Goal: Information Seeking & Learning: Learn about a topic

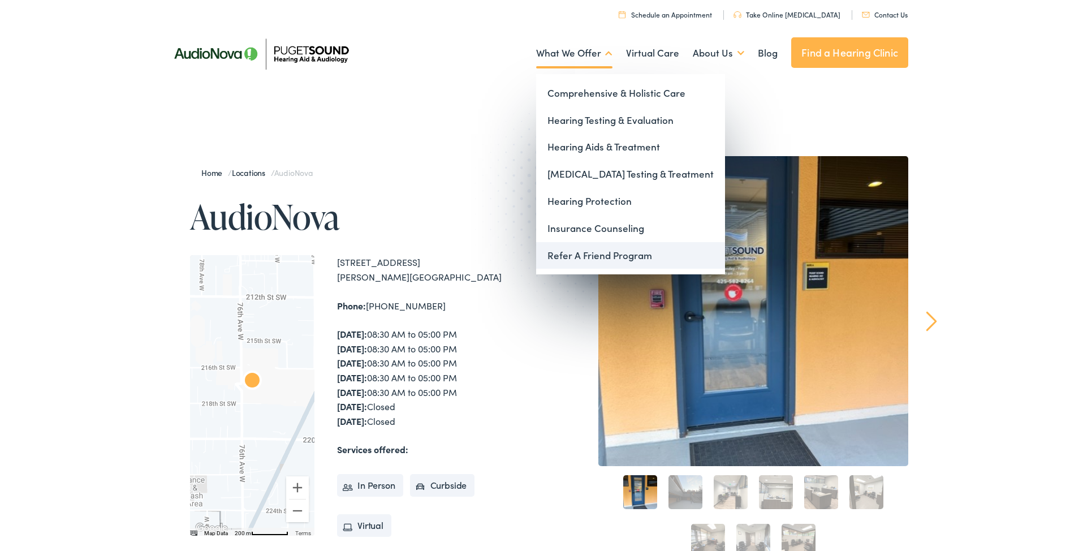
scroll to position [10, 0]
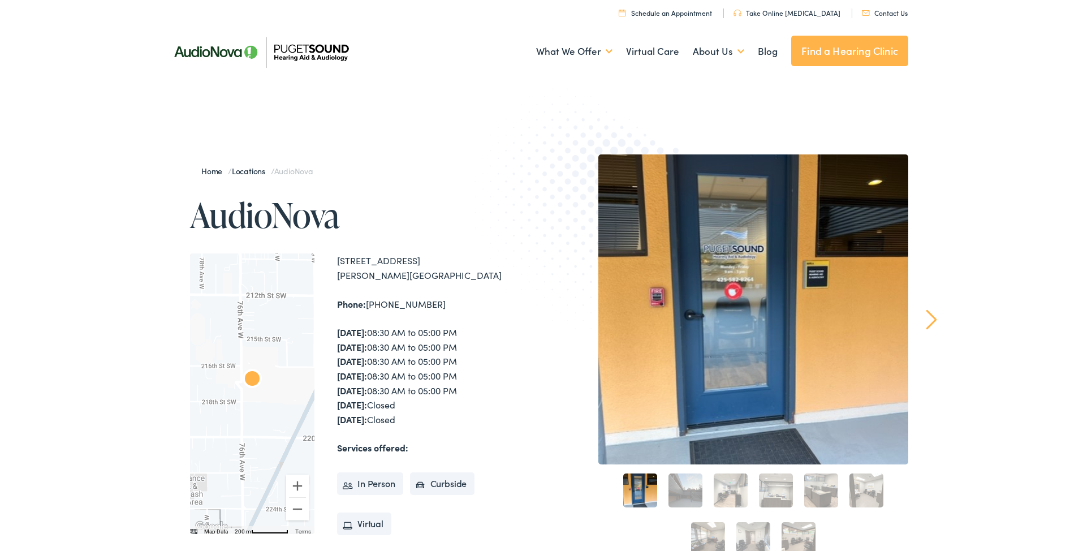
click at [839, 53] on link "Find a Hearing Clinic" at bounding box center [849, 51] width 117 height 31
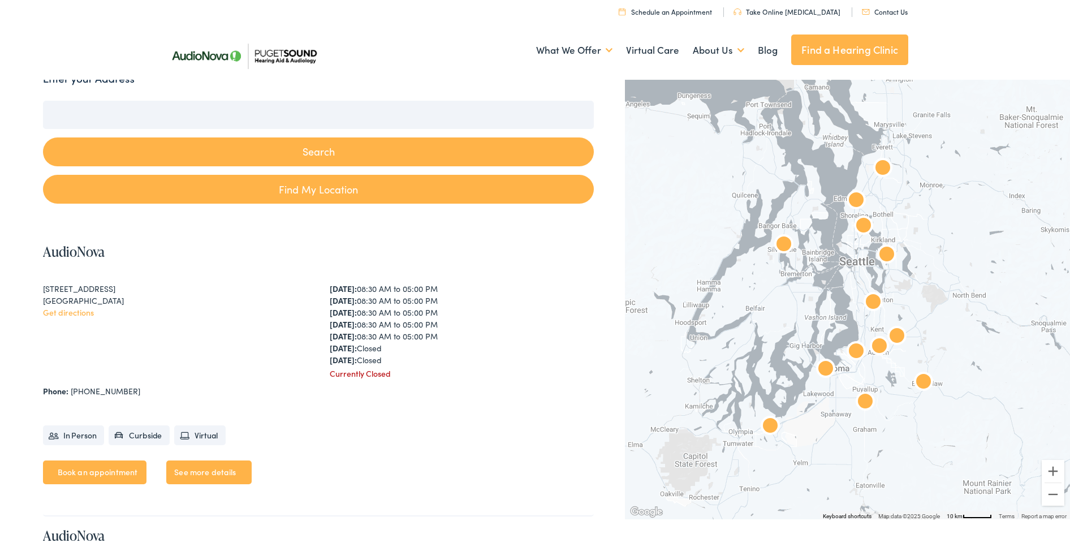
scroll to position [162, 0]
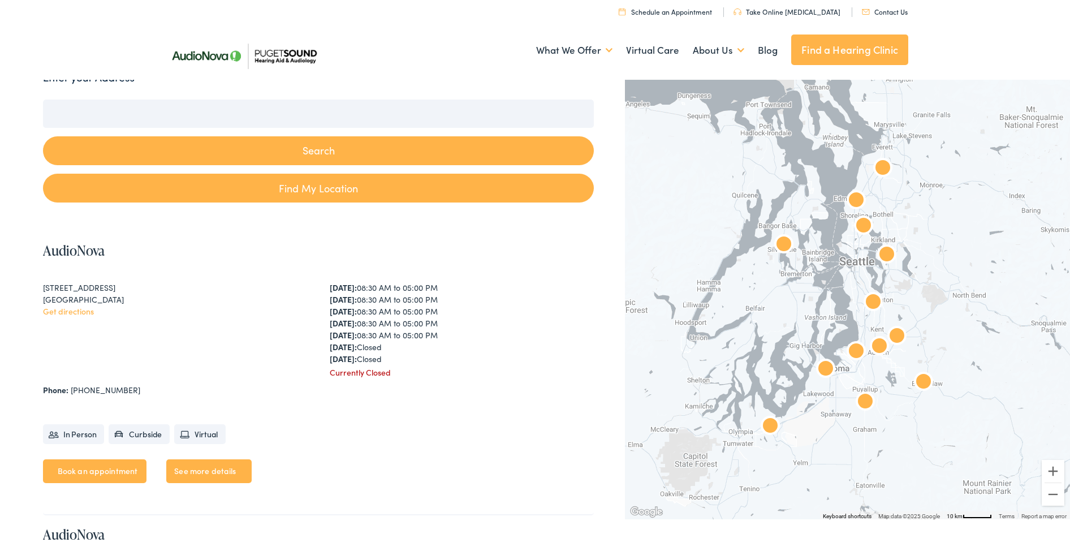
click at [325, 185] on link "Find My Location" at bounding box center [319, 188] width 552 height 29
type input "Edmonds, Washington"
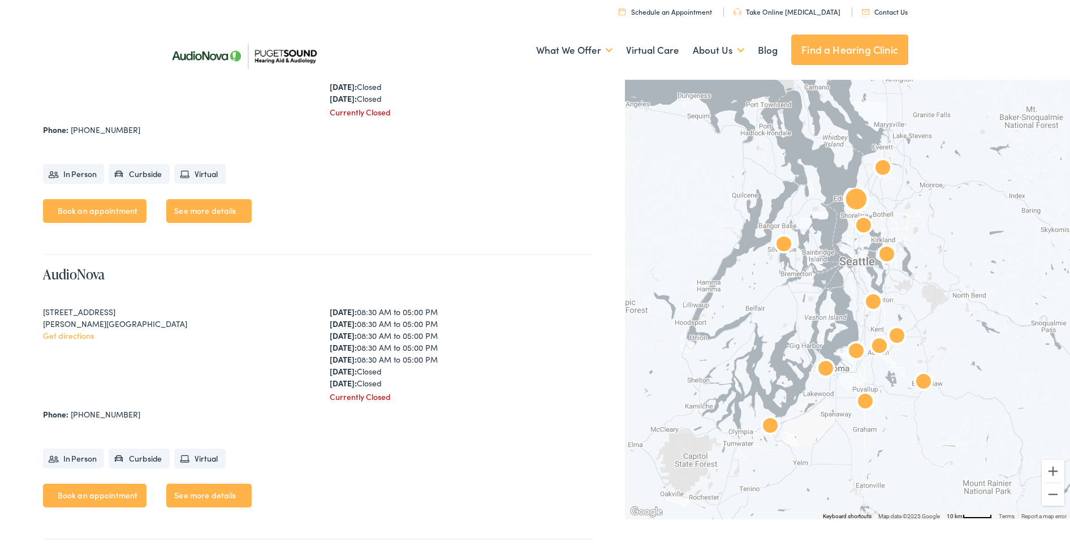
scroll to position [699, 0]
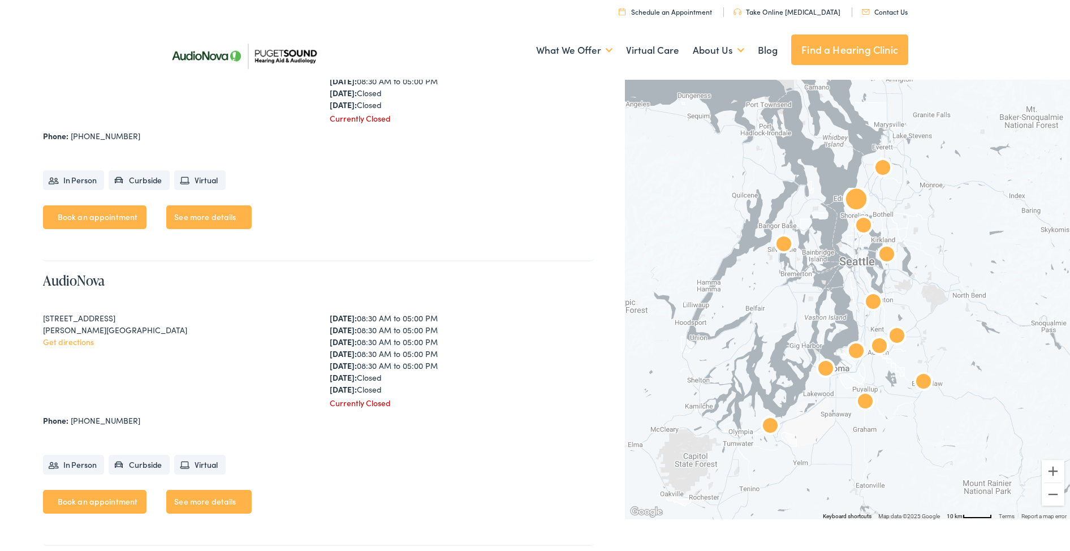
click at [121, 354] on div "21727 76th Ave W #A Edmonds, WA 98026 Get directions" at bounding box center [175, 360] width 265 height 97
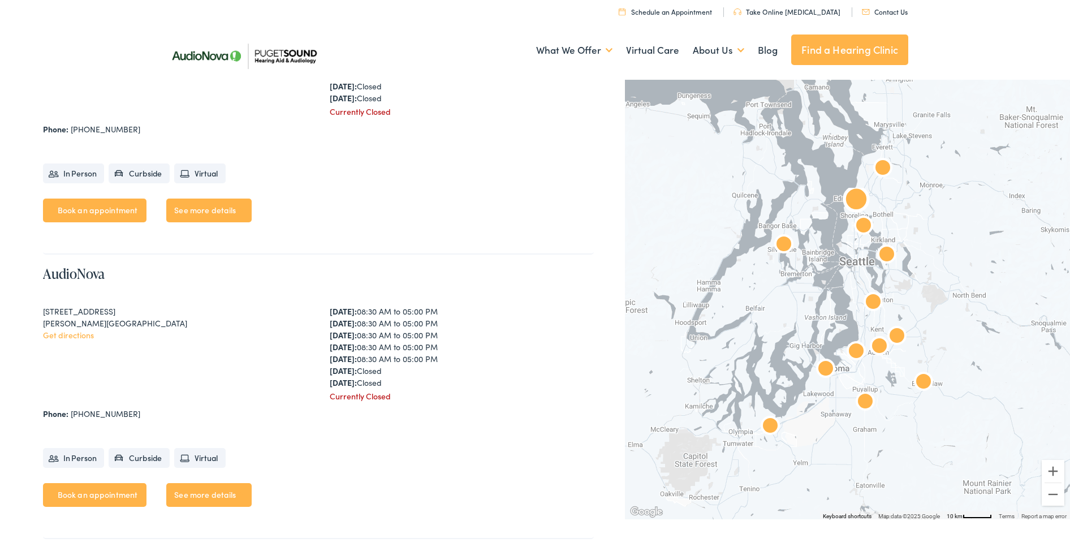
click at [234, 325] on div "21727 76th Ave W #A Edmonds, WA 98026 Get directions" at bounding box center [175, 354] width 265 height 97
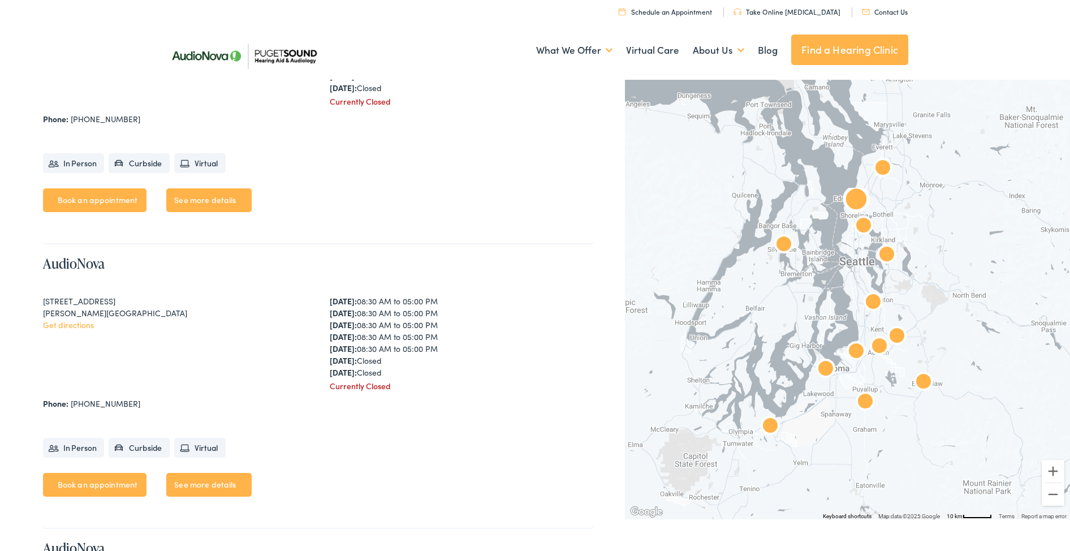
scroll to position [716, 0]
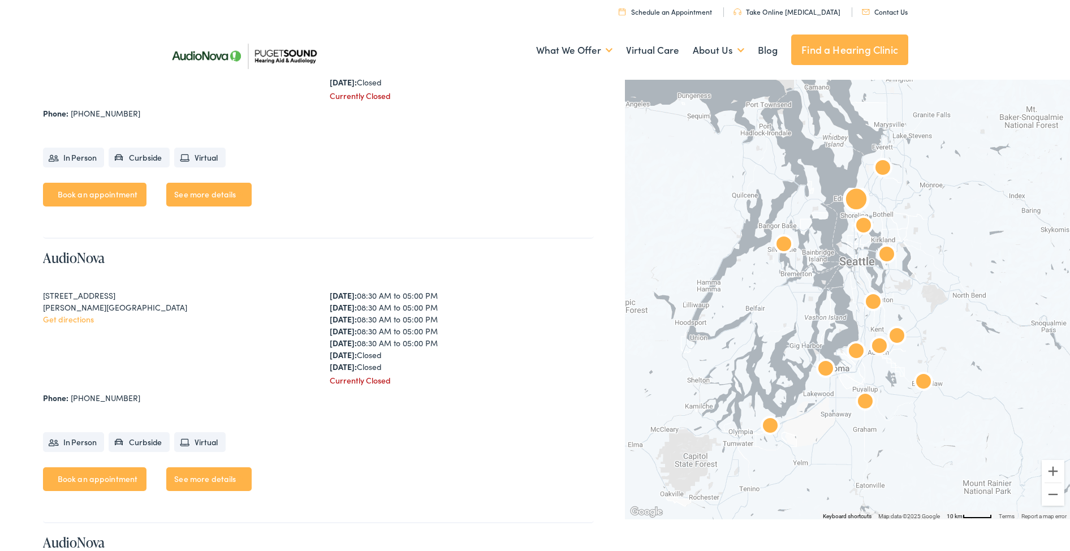
click at [211, 476] on link "See more details" at bounding box center [208, 479] width 85 height 24
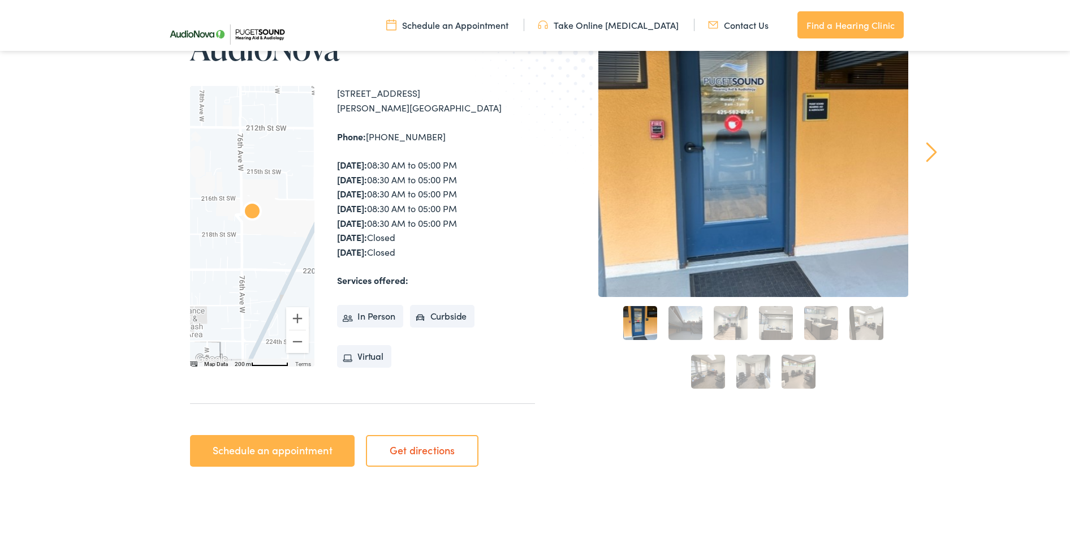
scroll to position [182, 0]
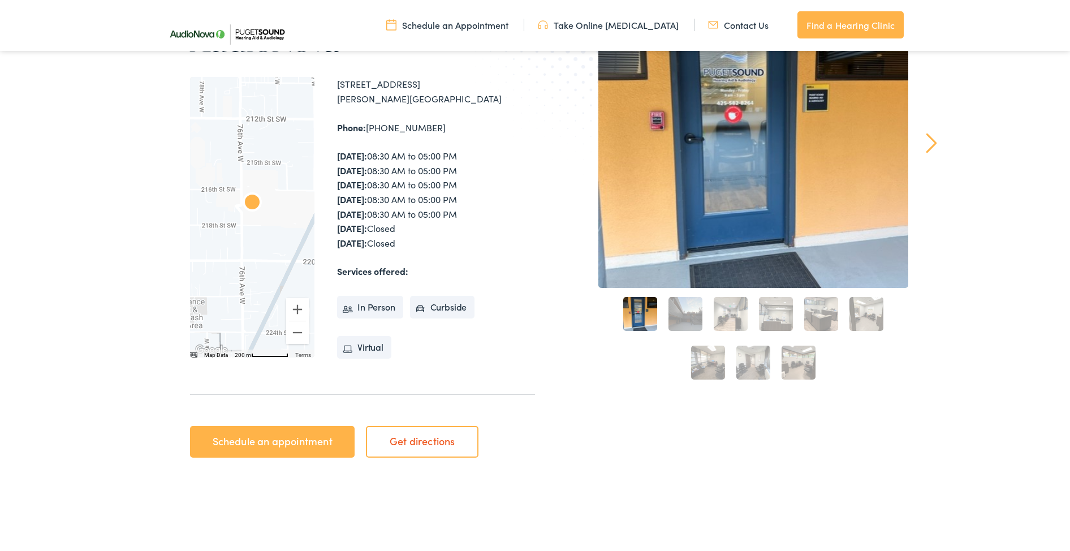
click at [686, 316] on link "2" at bounding box center [686, 314] width 34 height 34
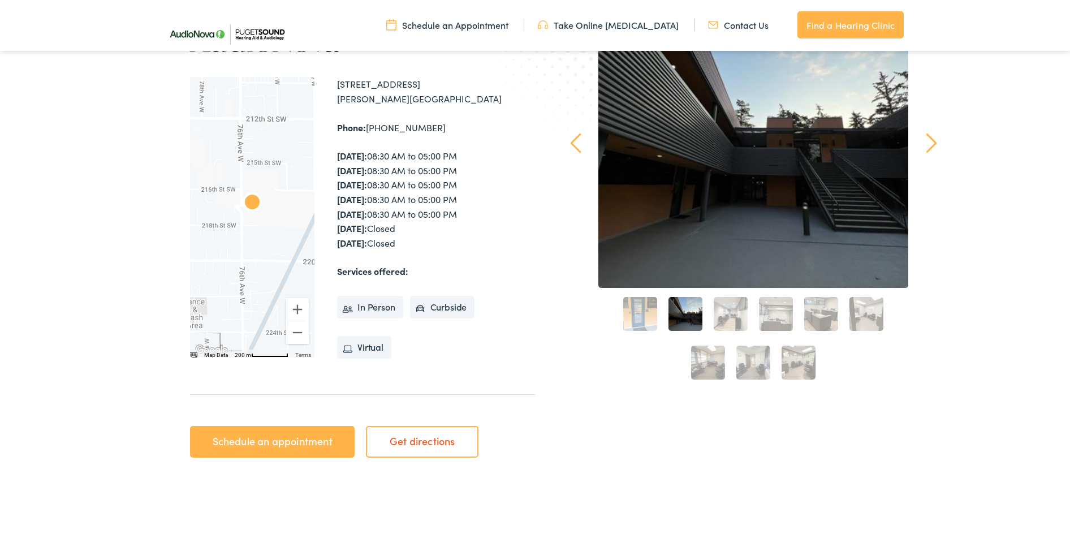
click at [737, 317] on link "3" at bounding box center [731, 314] width 34 height 34
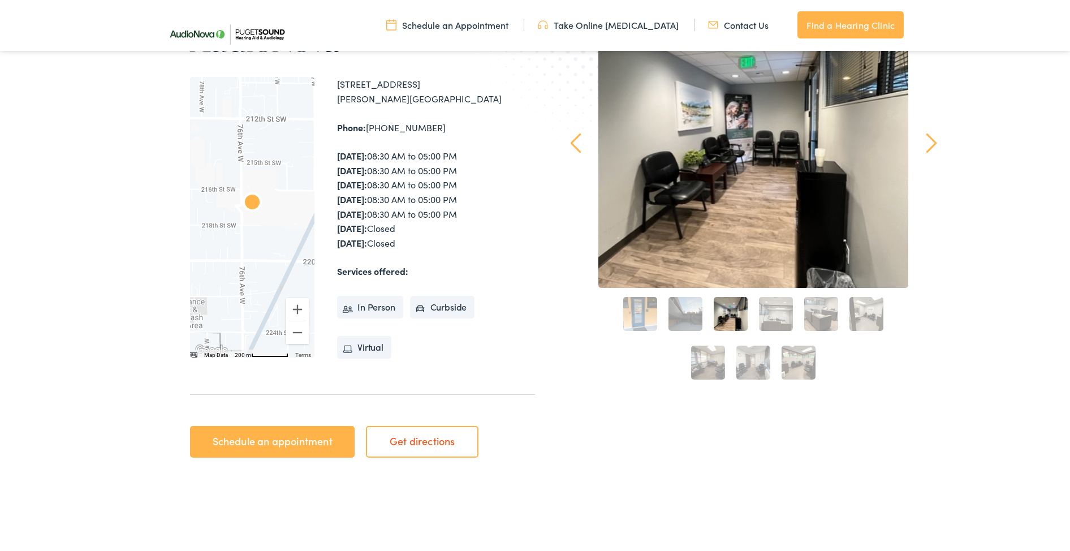
click at [773, 319] on link "4" at bounding box center [776, 314] width 34 height 34
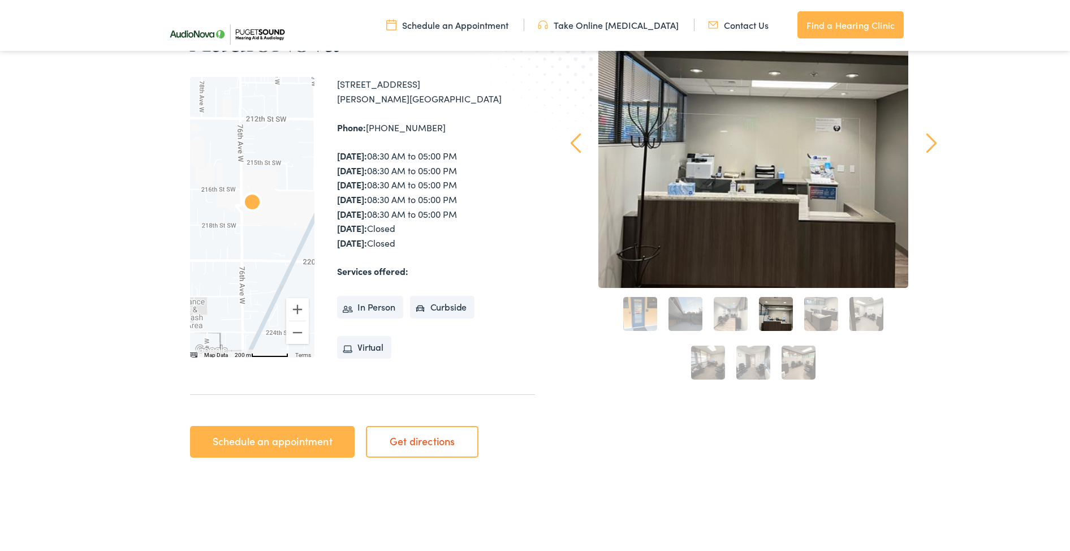
click at [818, 318] on link "5" at bounding box center [821, 314] width 34 height 34
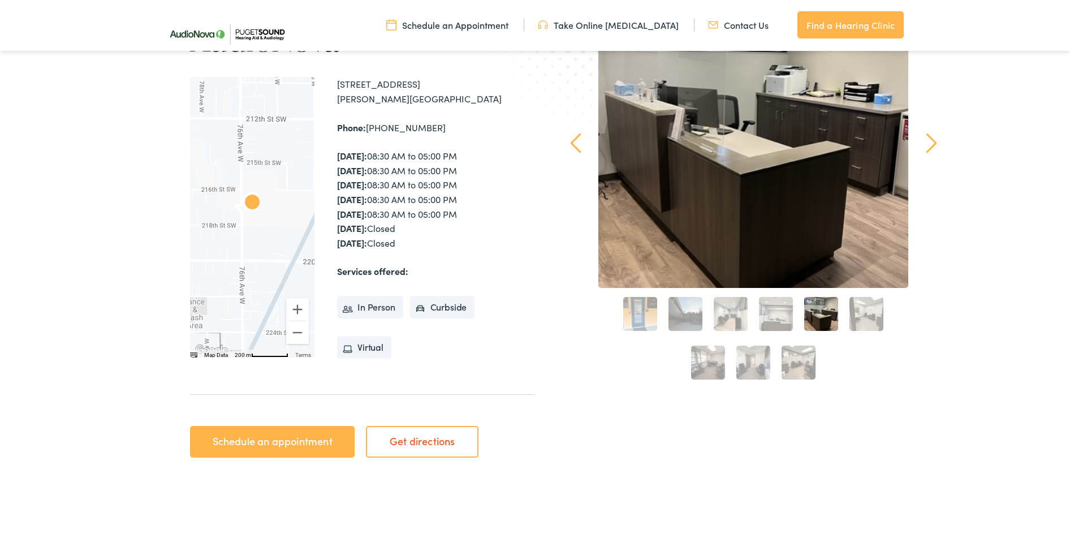
click at [872, 317] on link "6" at bounding box center [867, 314] width 34 height 34
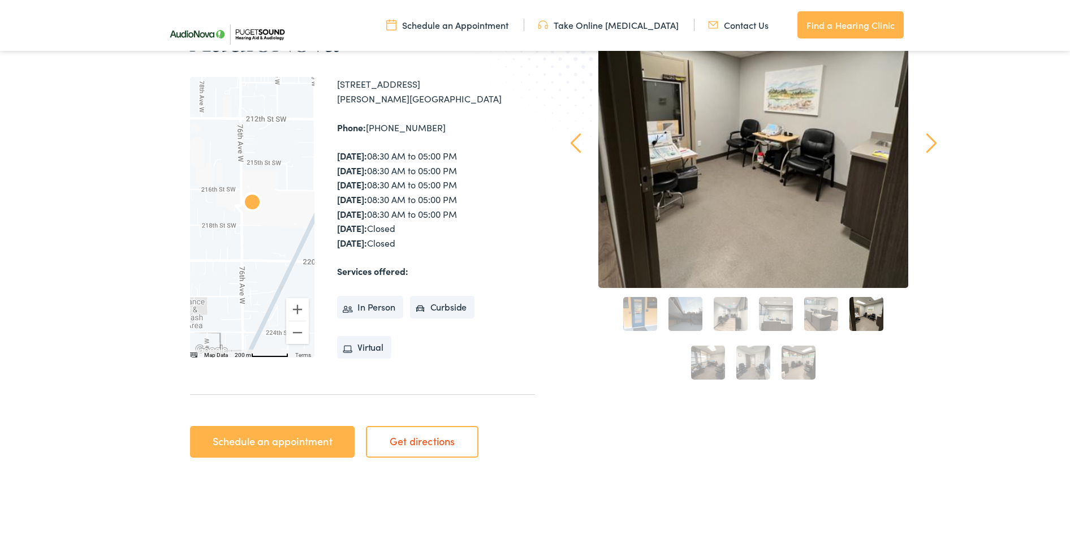
click at [799, 365] on link "9" at bounding box center [799, 363] width 34 height 34
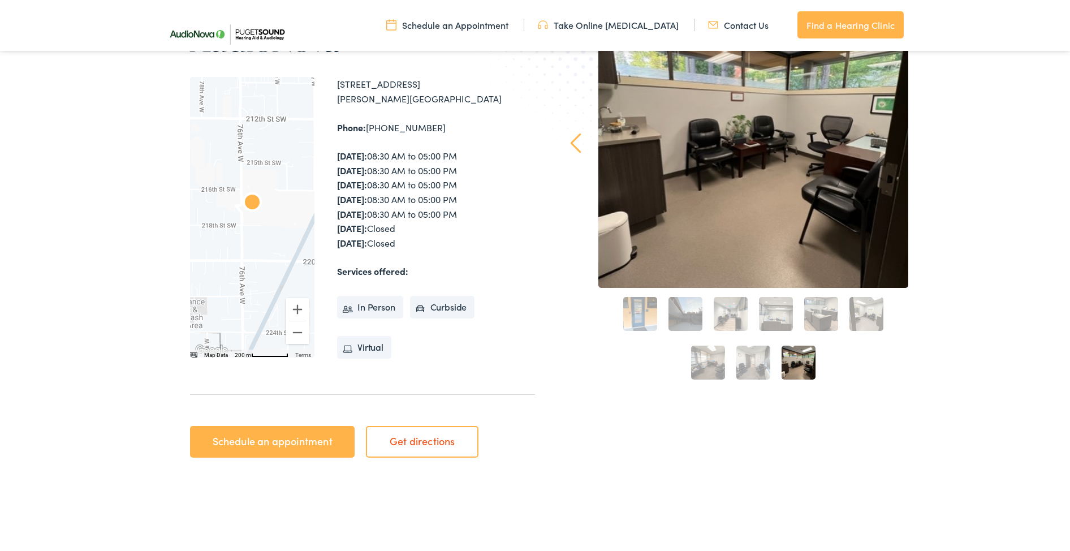
click at [742, 368] on link "8" at bounding box center [754, 363] width 34 height 34
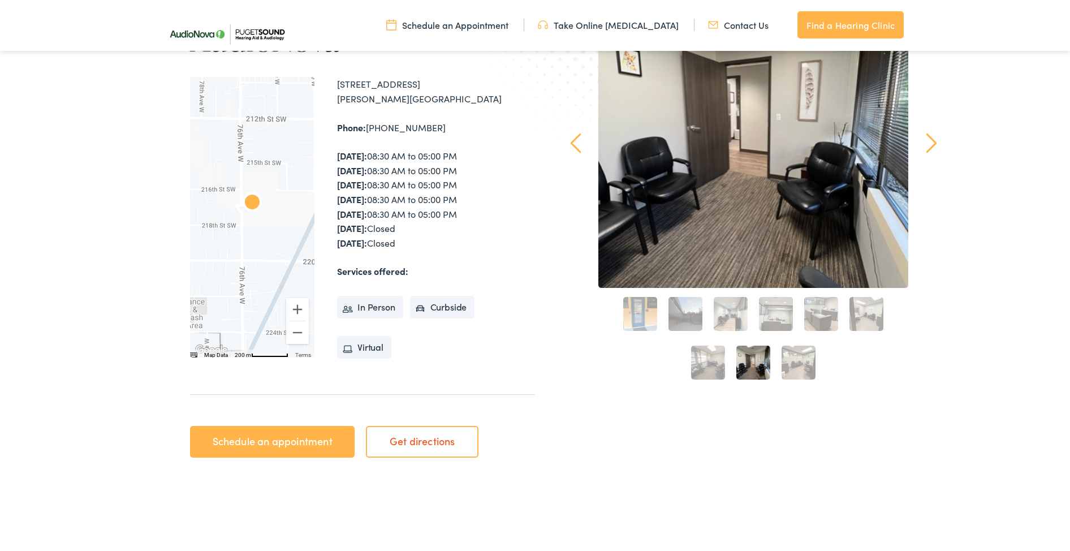
click at [702, 369] on link "7" at bounding box center [708, 363] width 34 height 34
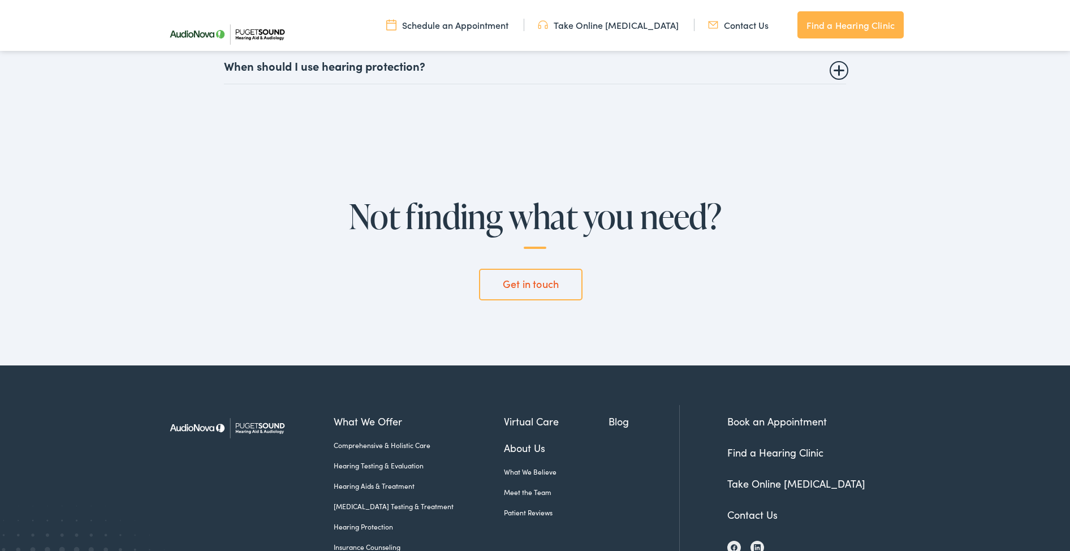
scroll to position [3019, 0]
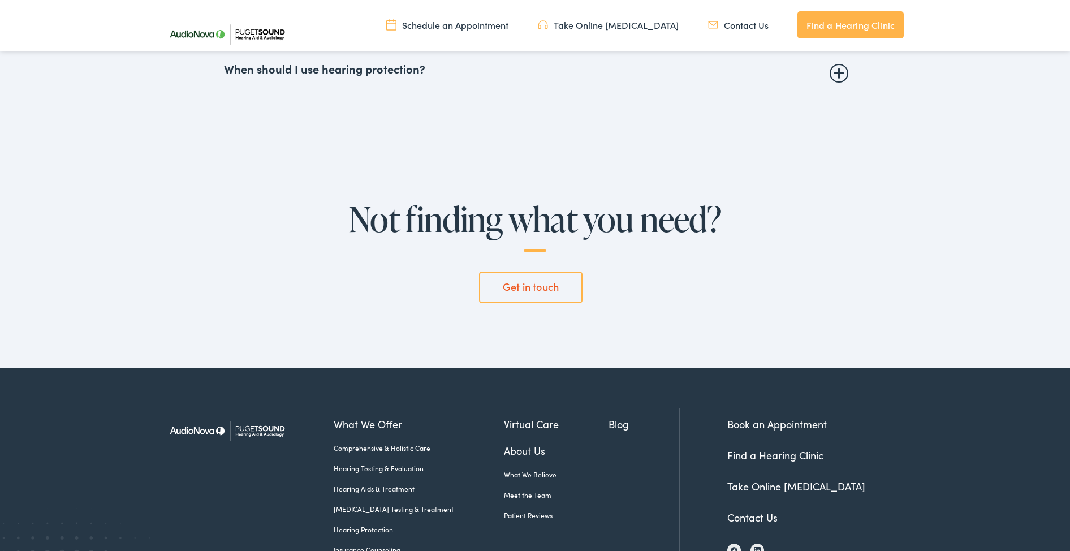
click at [513, 443] on link "About Us" at bounding box center [556, 450] width 105 height 15
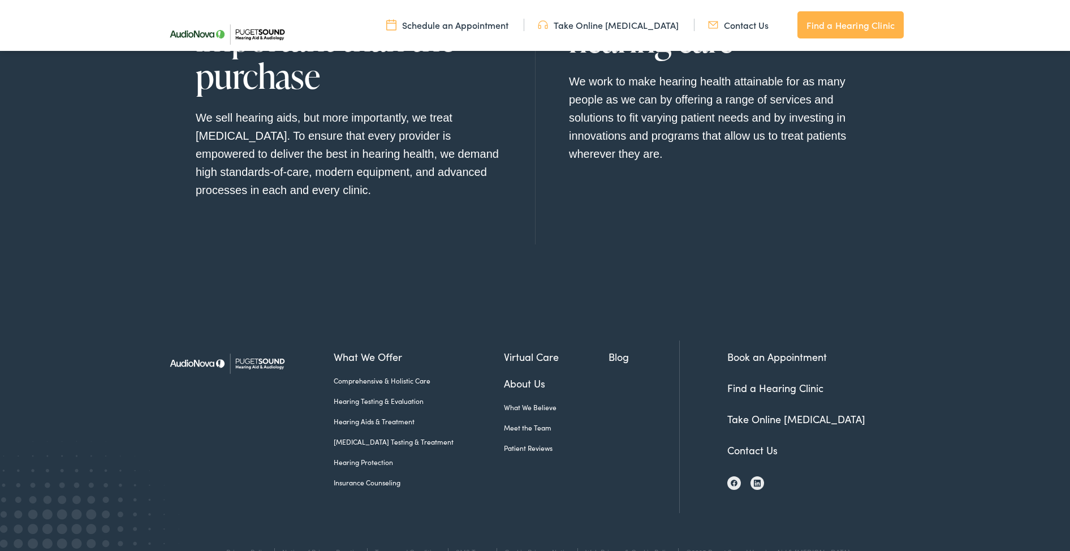
scroll to position [1296, 0]
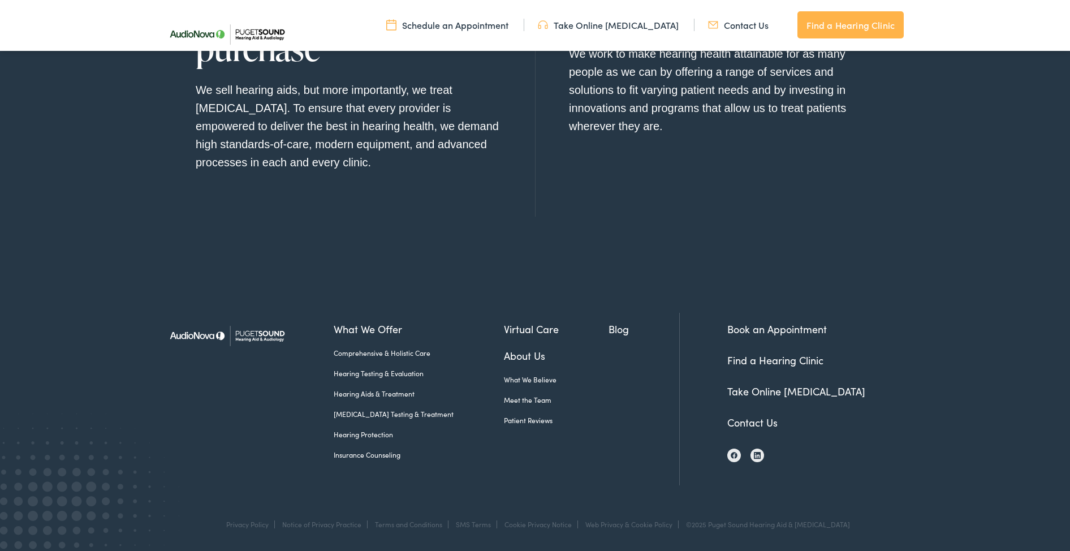
click at [752, 424] on link "Contact Us" at bounding box center [753, 422] width 50 height 14
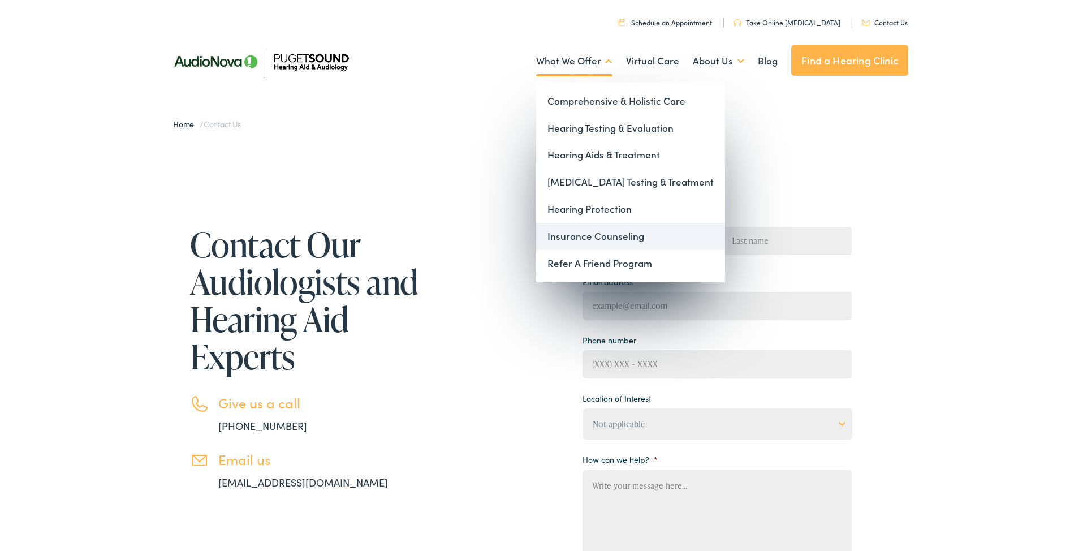
click at [582, 236] on link "Insurance Counseling" at bounding box center [630, 236] width 189 height 27
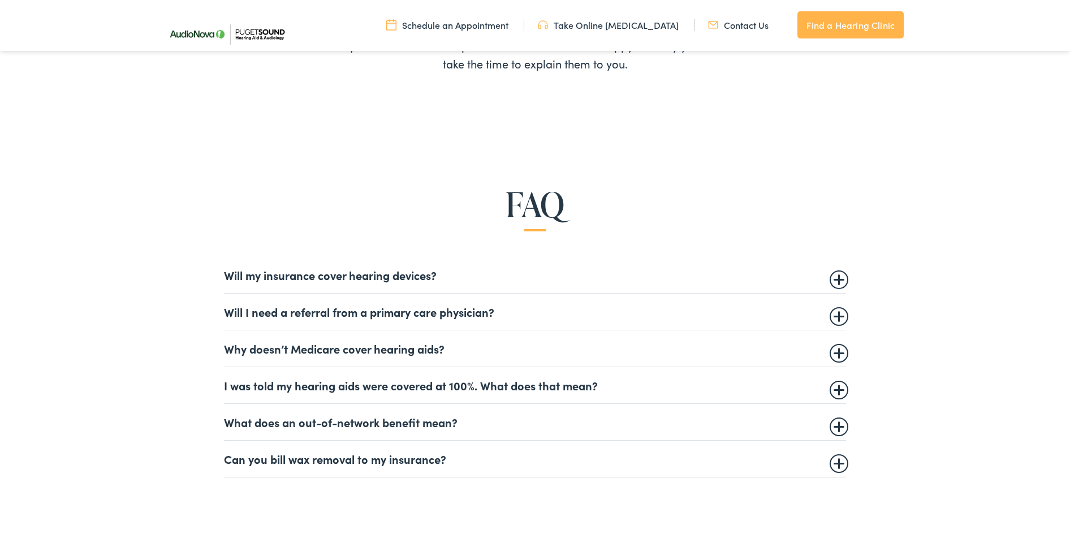
scroll to position [611, 0]
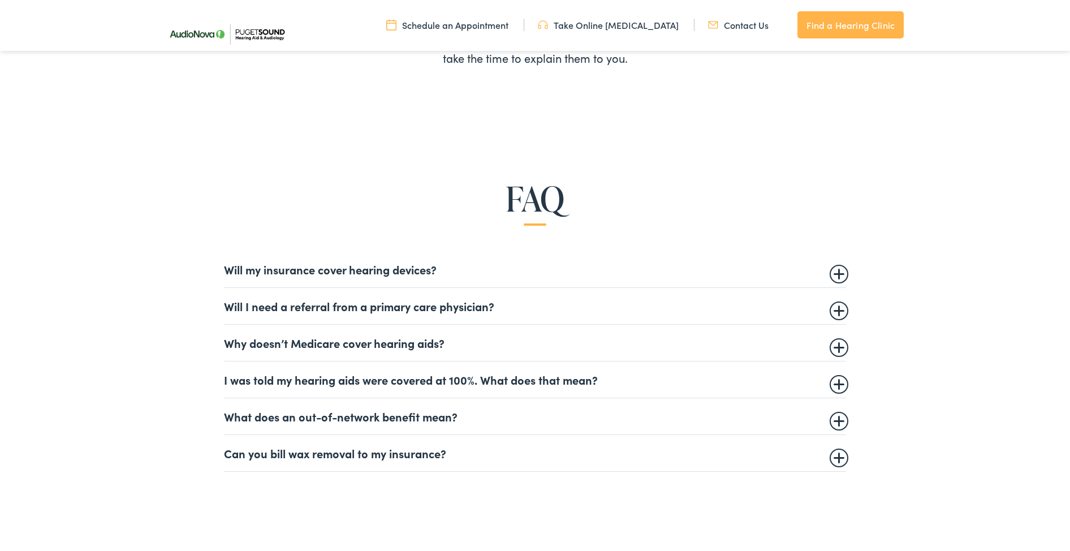
click at [836, 274] on summary "Will my insurance cover hearing devices?" at bounding box center [535, 270] width 622 height 14
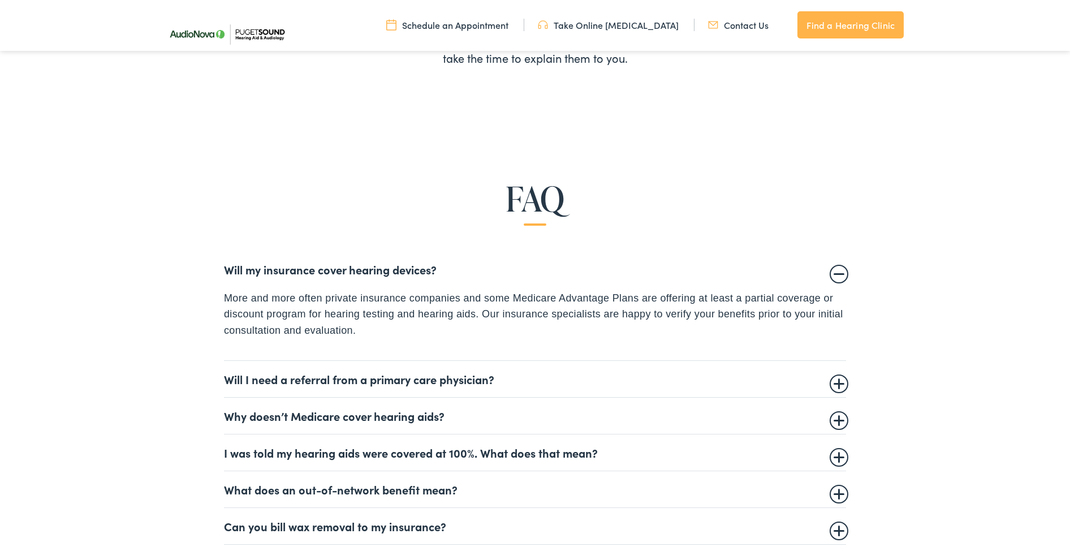
click at [838, 278] on details "Will my insurance cover hearing devices? More and more often private insurance …" at bounding box center [535, 306] width 622 height 110
click at [838, 274] on summary "Will my insurance cover hearing devices?" at bounding box center [535, 270] width 622 height 14
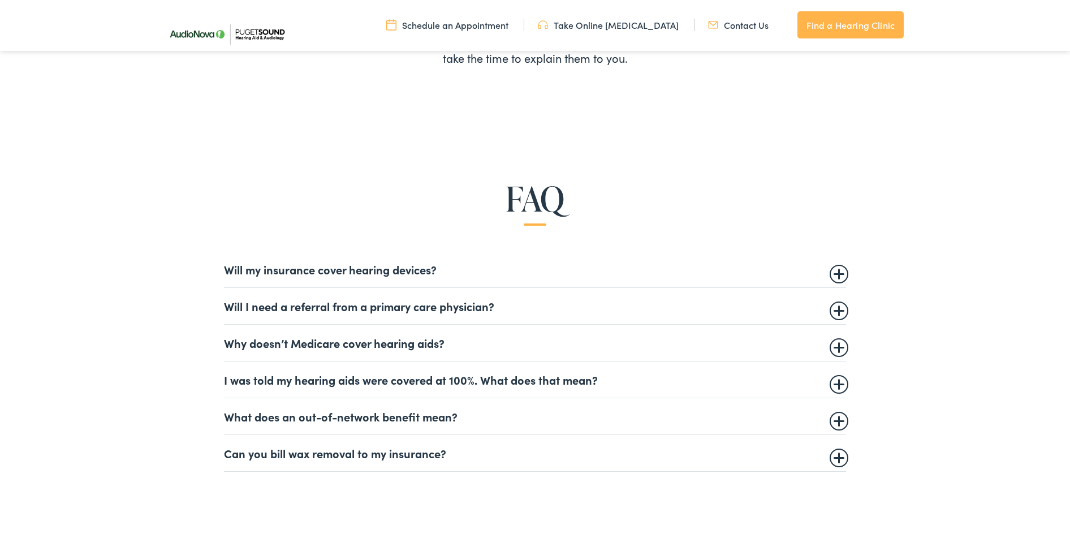
click at [836, 312] on summary "Will I need a referral from a primary care physician?" at bounding box center [535, 306] width 622 height 14
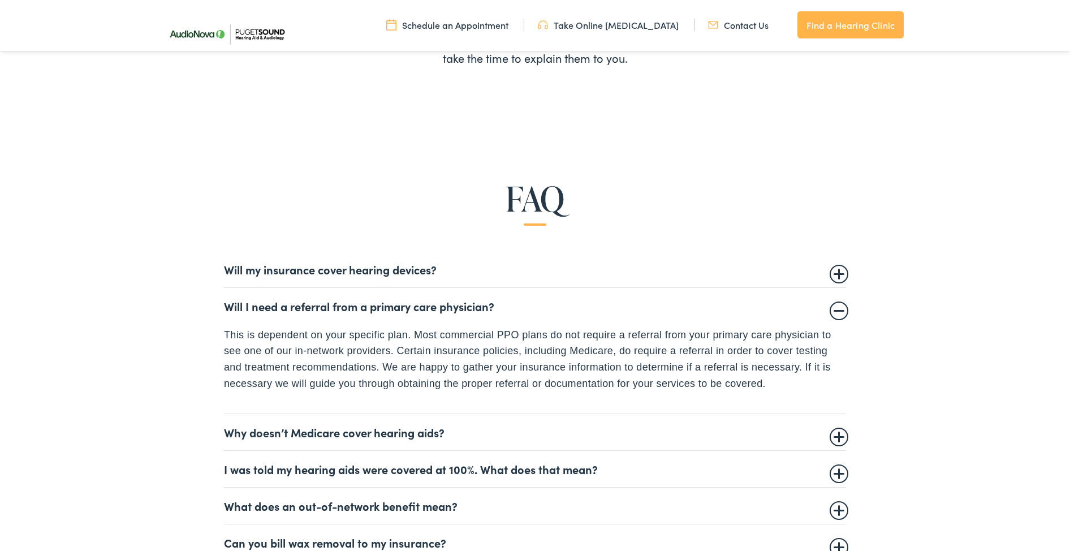
click at [841, 313] on details "Will I need a referral from a primary care physician? This is dependent on your…" at bounding box center [535, 351] width 622 height 126
click at [840, 310] on summary "Will I need a referral from a primary care physician?" at bounding box center [535, 306] width 622 height 14
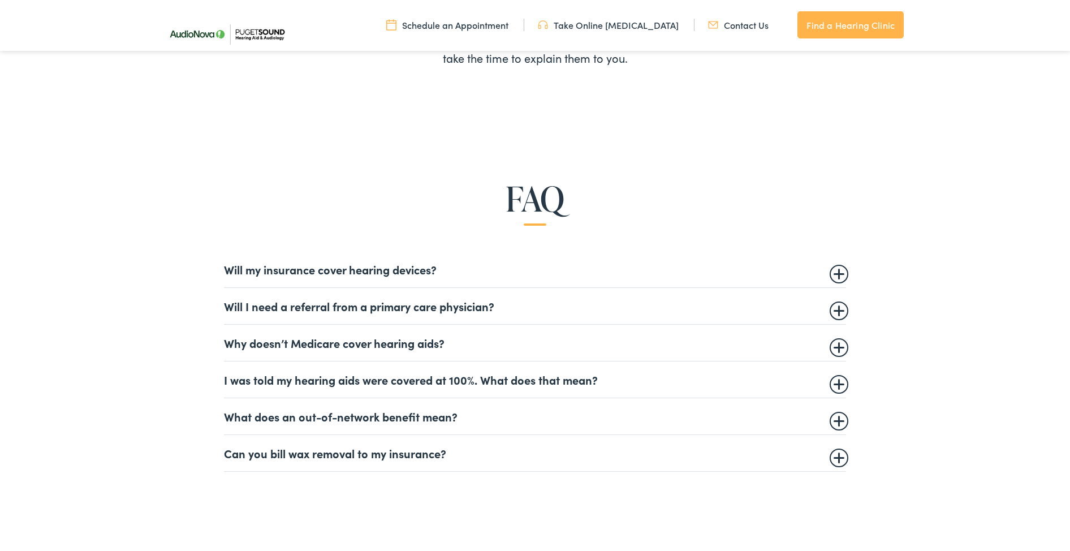
click at [839, 384] on summary "I was told my hearing aids were covered at 100%. What does that mean?" at bounding box center [535, 380] width 622 height 14
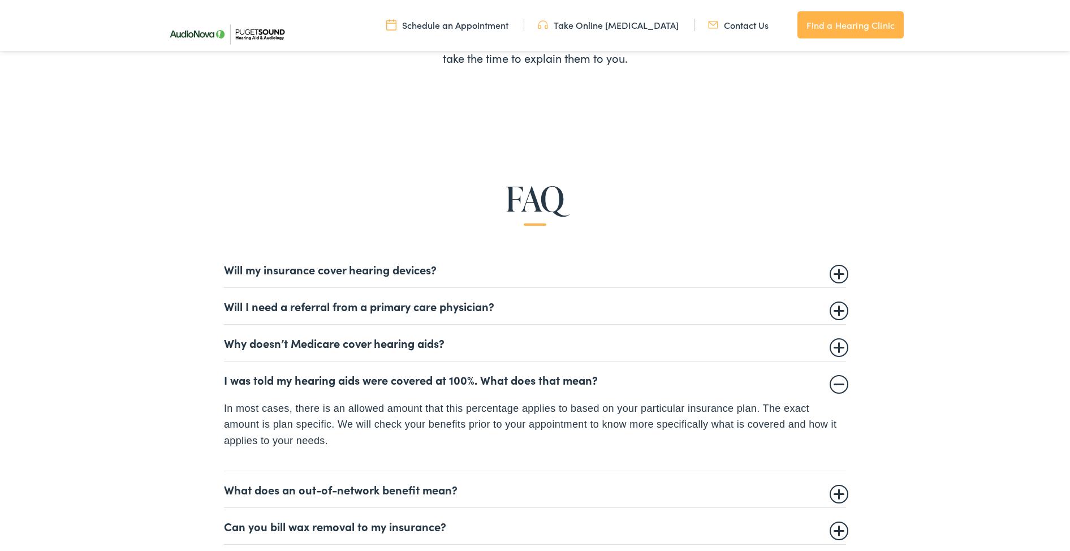
click at [840, 384] on summary "I was told my hearing aids were covered at 100%. What does that mean?" at bounding box center [535, 380] width 622 height 14
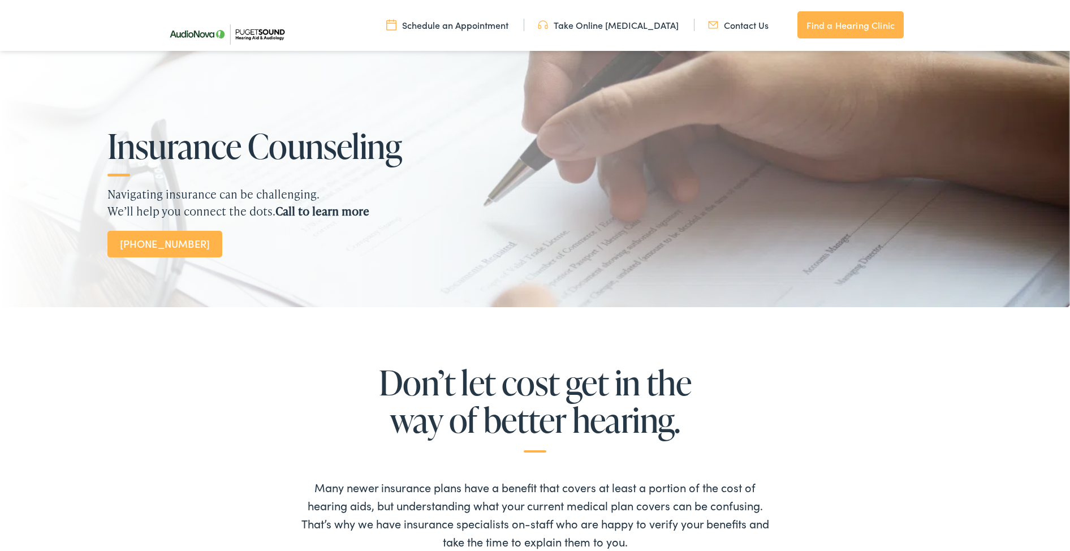
scroll to position [0, 0]
